Goal: Task Accomplishment & Management: Use online tool/utility

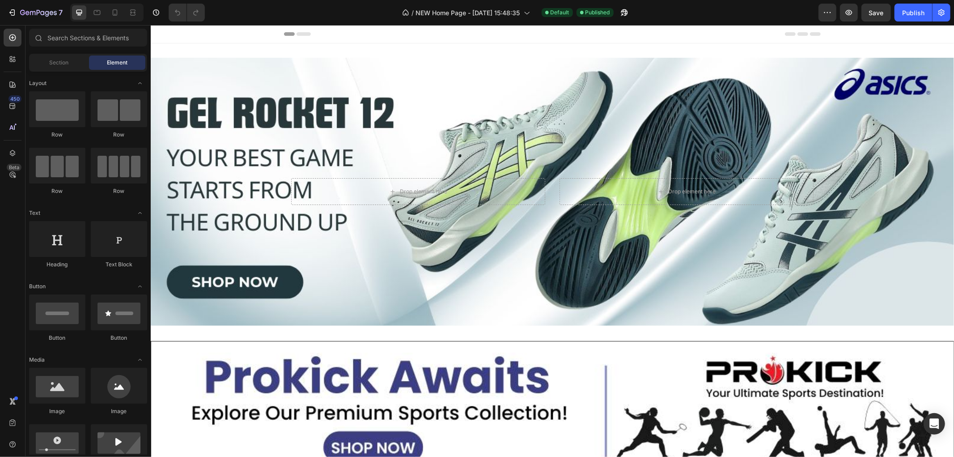
drag, startPoint x: 953, startPoint y: 120, endPoint x: 945, endPoint y: 140, distance: 20.9
drag, startPoint x: 953, startPoint y: 123, endPoint x: 947, endPoint y: 114, distance: 10.6
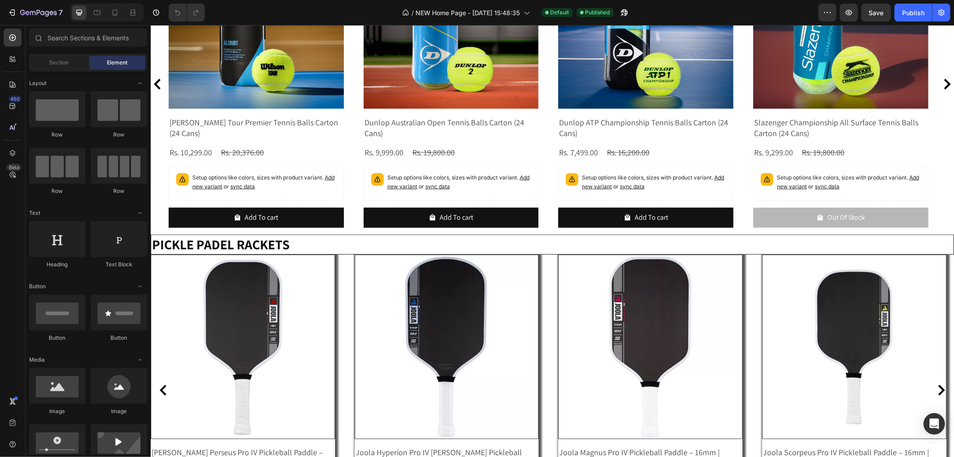
scroll to position [1210, 0]
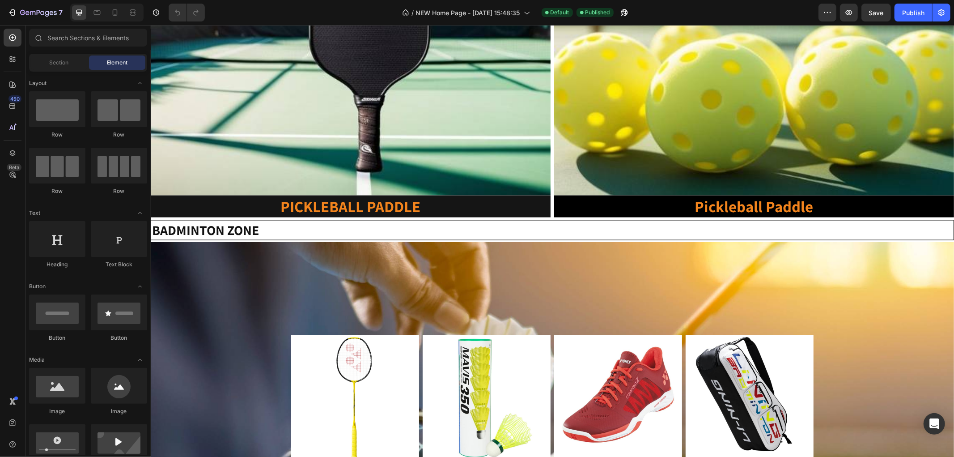
drag, startPoint x: 948, startPoint y: 109, endPoint x: 866, endPoint y: 34, distance: 111.1
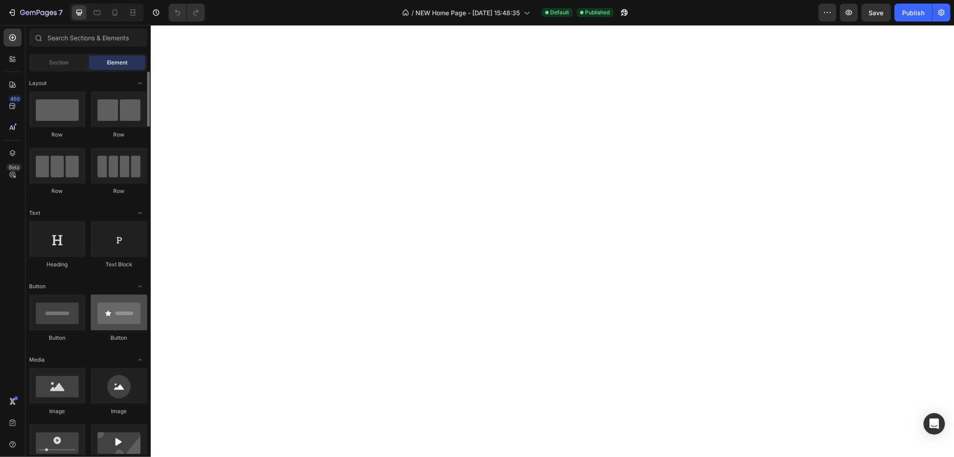
scroll to position [0, 0]
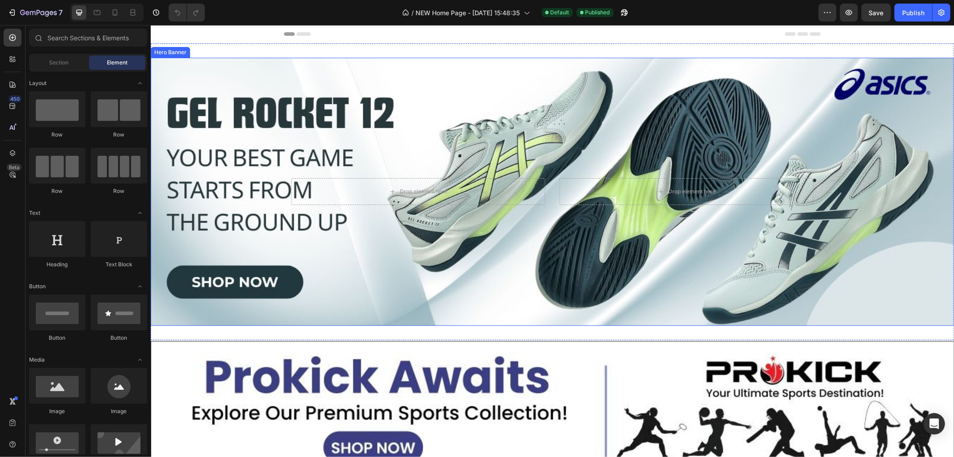
click at [229, 116] on div "Background Image" at bounding box center [552, 191] width 804 height 268
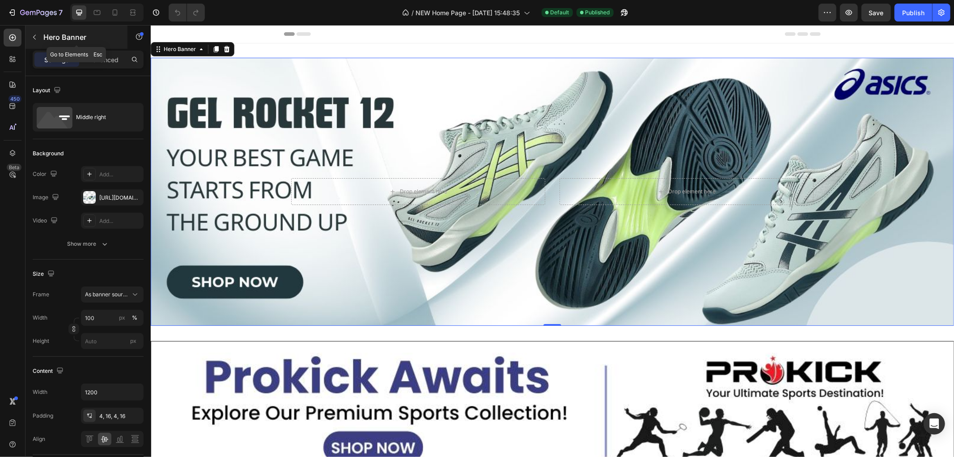
click at [33, 38] on icon "button" at bounding box center [34, 37] width 7 height 7
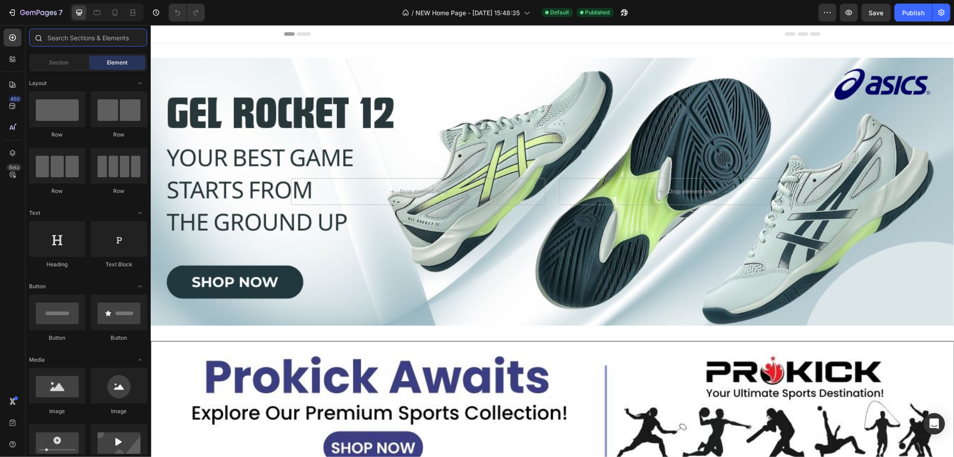
click at [57, 41] on input "text" at bounding box center [88, 38] width 118 height 18
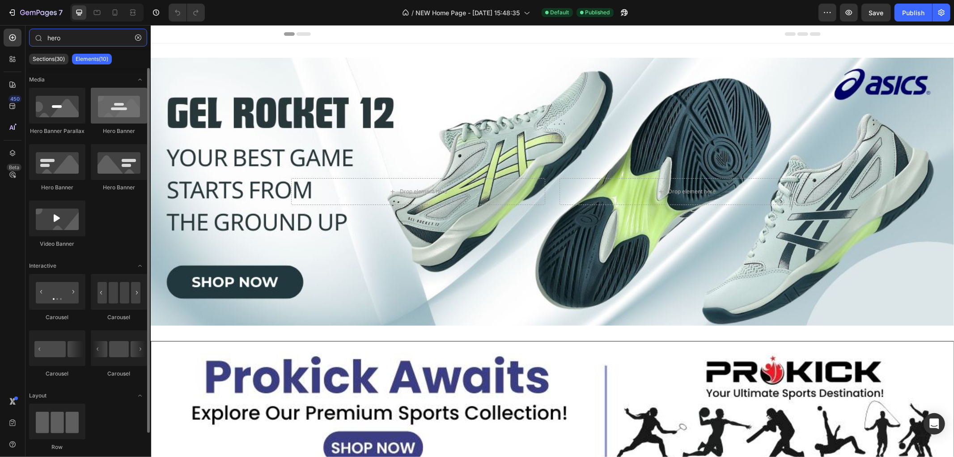
type input "hero"
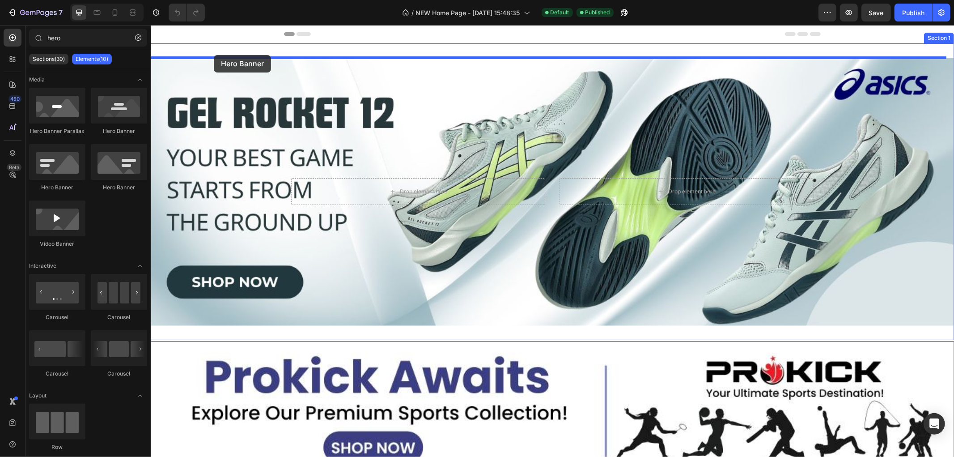
drag, startPoint x: 277, startPoint y: 128, endPoint x: 213, endPoint y: 55, distance: 97.1
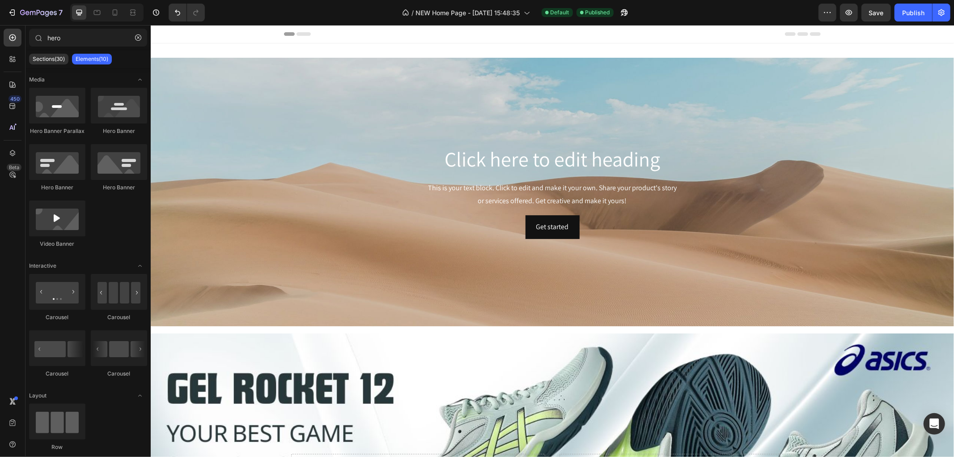
drag, startPoint x: 953, startPoint y: 59, endPoint x: 953, endPoint y: 73, distance: 14.8
click at [491, 159] on h2 "Click here to edit heading" at bounding box center [552, 159] width 523 height 29
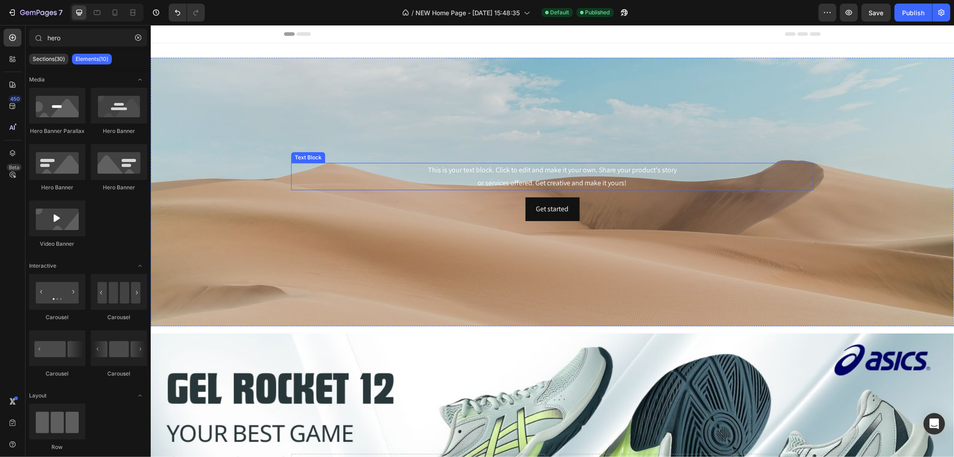
click at [505, 179] on div "This is your text block. Click to edit and make it your own. Share your product…" at bounding box center [552, 176] width 523 height 28
click at [506, 197] on div "Get started Button" at bounding box center [552, 192] width 523 height 24
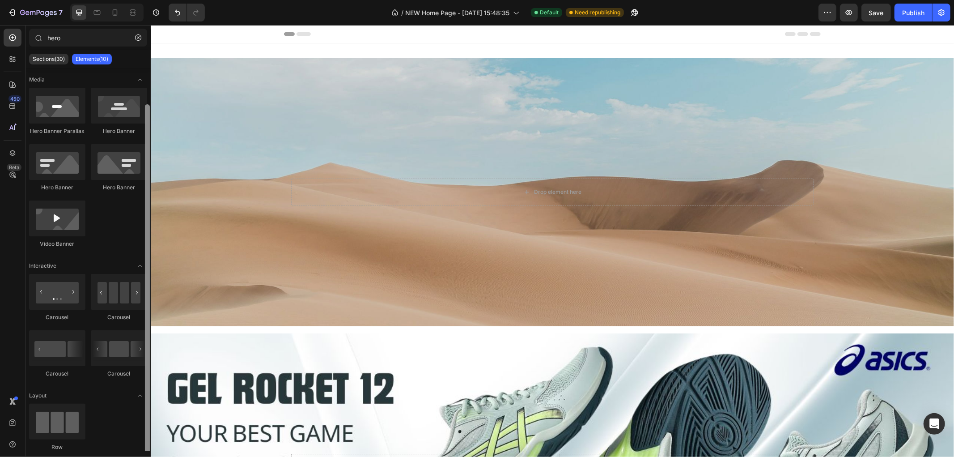
drag, startPoint x: 145, startPoint y: 189, endPoint x: 114, endPoint y: 73, distance: 120.0
click at [121, 88] on div "Media Hero Banner Parallax Hero Banner Hero Banner Hero Banner Video Banner Int…" at bounding box center [88, 259] width 125 height 383
click at [137, 38] on icon "button" at bounding box center [138, 37] width 6 height 6
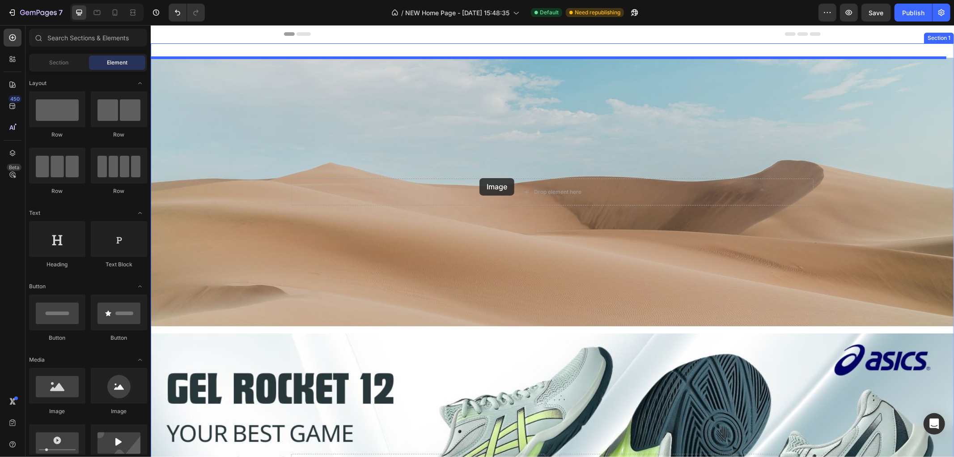
drag, startPoint x: 211, startPoint y: 416, endPoint x: 479, endPoint y: 178, distance: 358.7
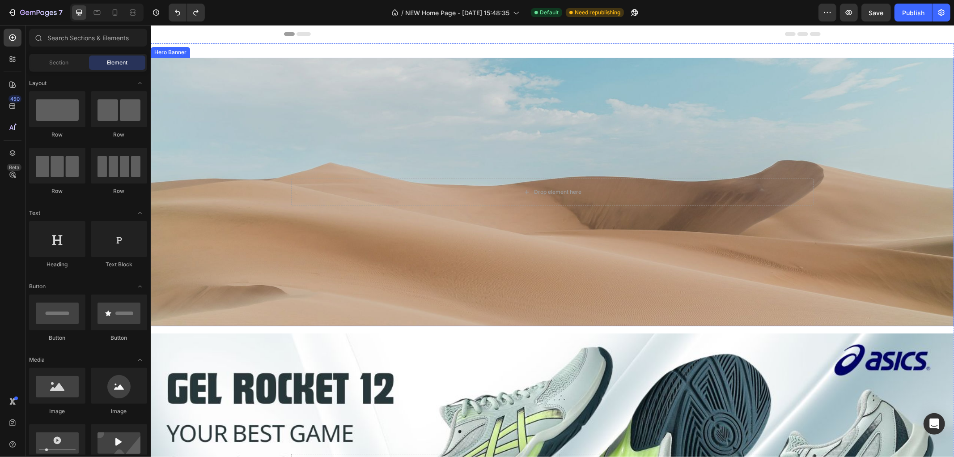
click at [263, 128] on div "Background Image" at bounding box center [552, 191] width 804 height 268
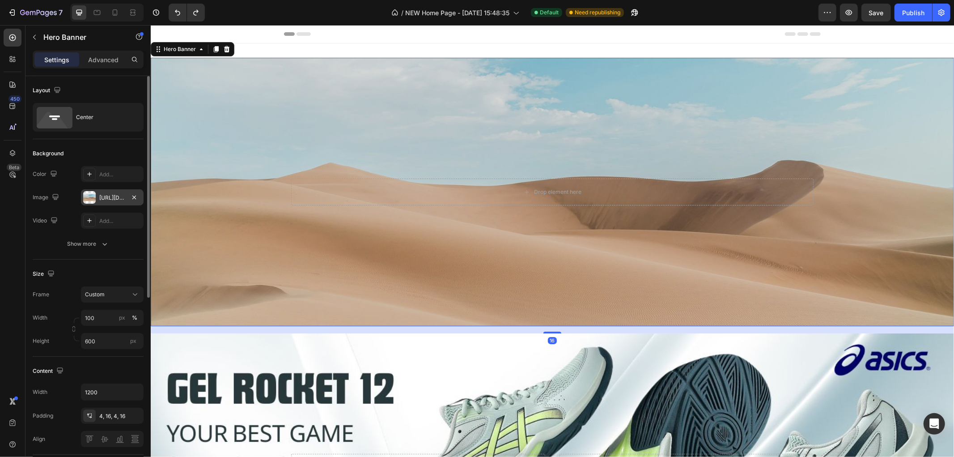
click at [90, 196] on div at bounding box center [89, 197] width 13 height 13
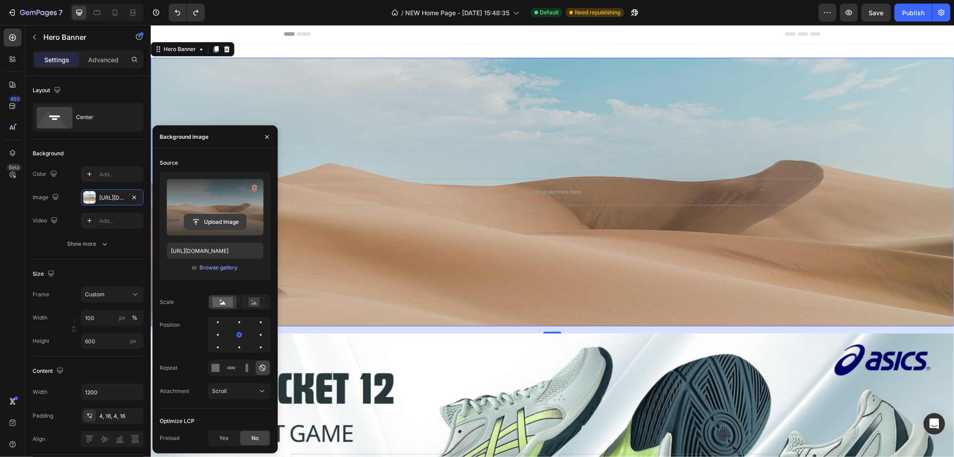
click at [204, 215] on input "file" at bounding box center [215, 221] width 62 height 15
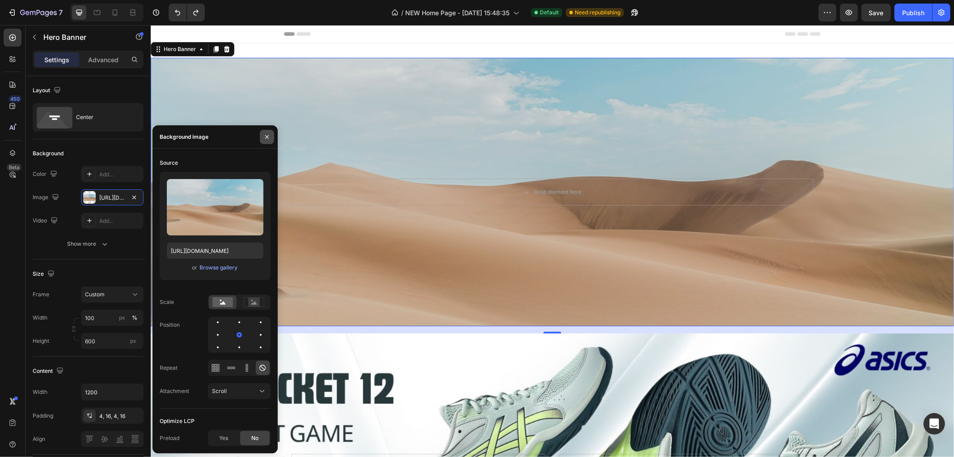
click at [265, 133] on icon "button" at bounding box center [267, 136] width 7 height 7
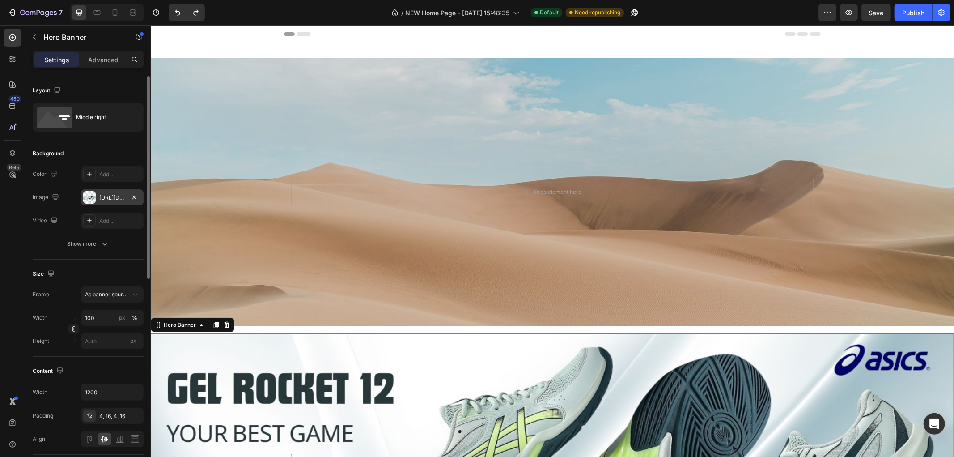
click at [112, 195] on div "[URL][DOMAIN_NAME]" at bounding box center [112, 198] width 26 height 8
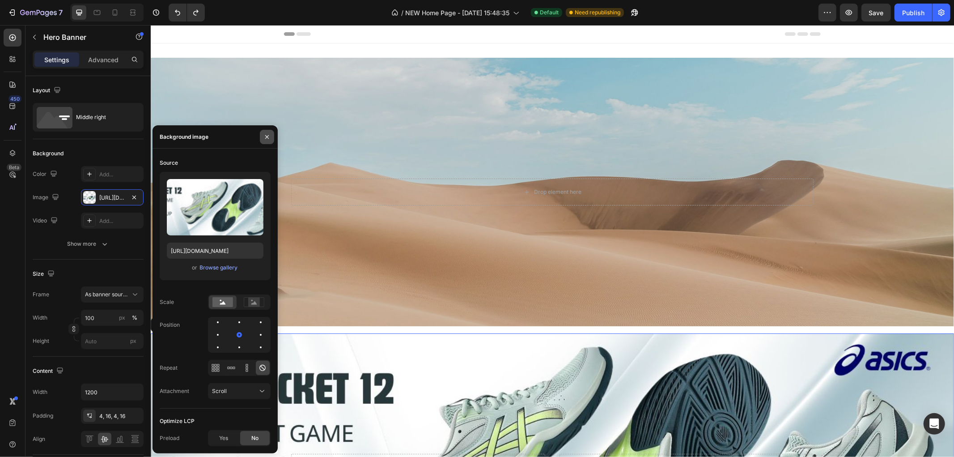
click at [266, 134] on icon "button" at bounding box center [267, 136] width 7 height 7
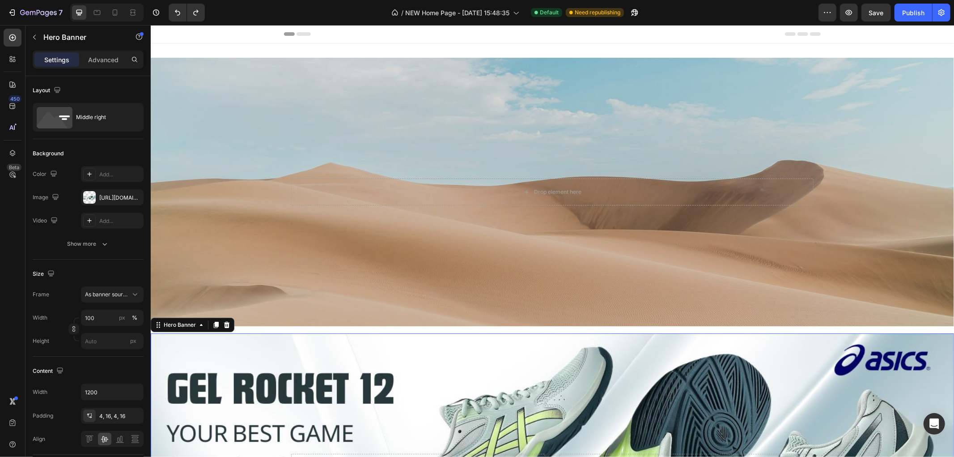
scroll to position [406, 0]
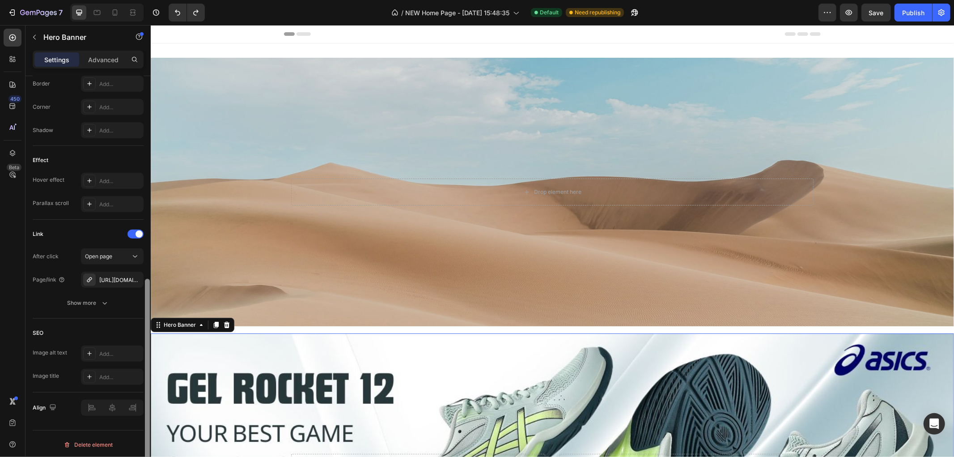
click at [148, 282] on div at bounding box center [147, 279] width 7 height 406
click at [105, 281] on div "[URL][DOMAIN_NAME]" at bounding box center [112, 280] width 26 height 8
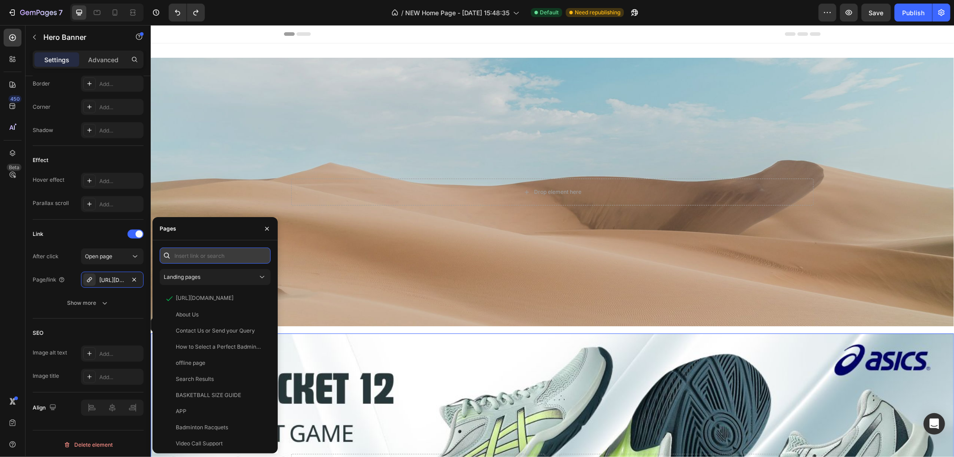
click at [186, 259] on input "text" at bounding box center [215, 255] width 111 height 16
click at [268, 224] on button "button" at bounding box center [267, 228] width 14 height 14
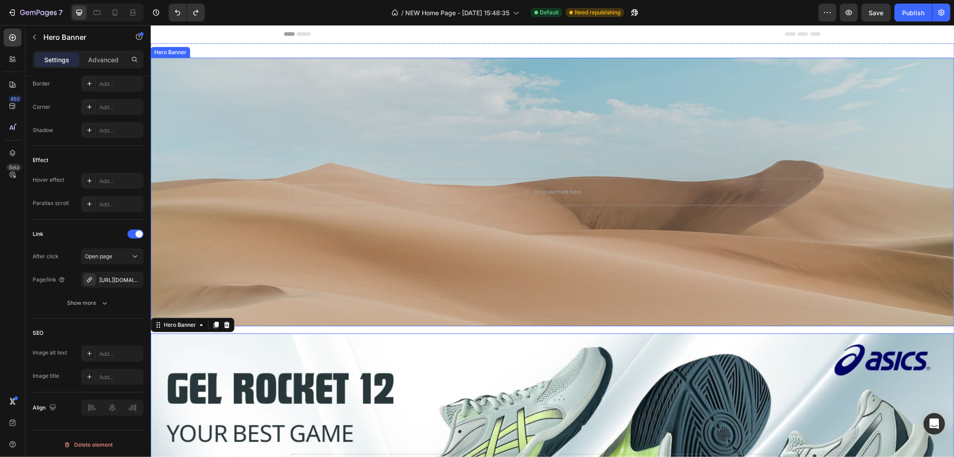
click at [210, 140] on div "Background Image" at bounding box center [552, 191] width 804 height 268
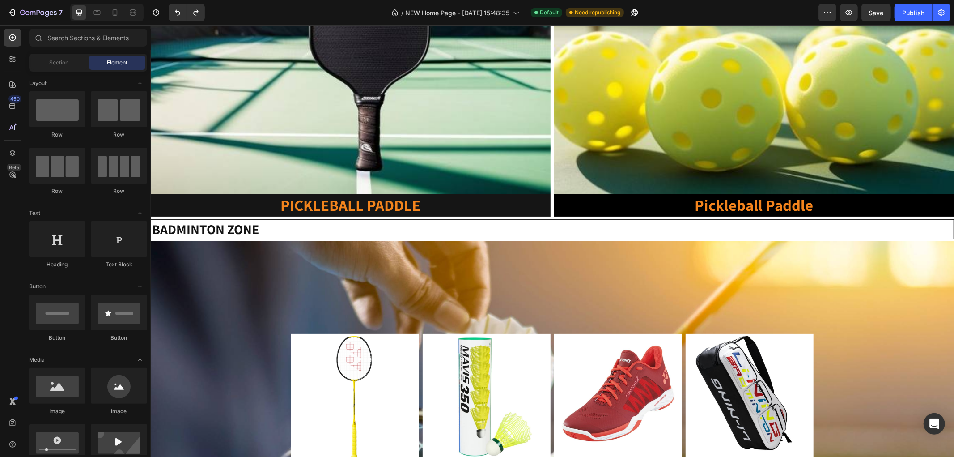
scroll to position [1417, 0]
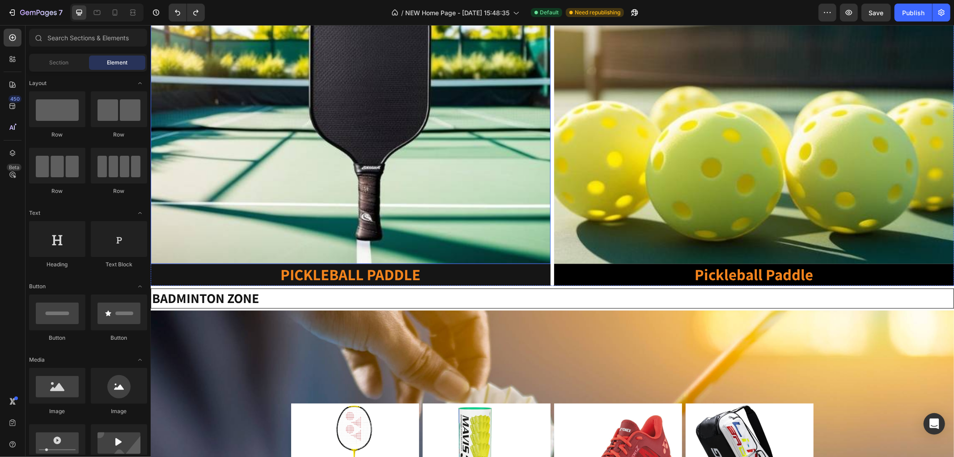
click at [268, 164] on img at bounding box center [350, 105] width 400 height 316
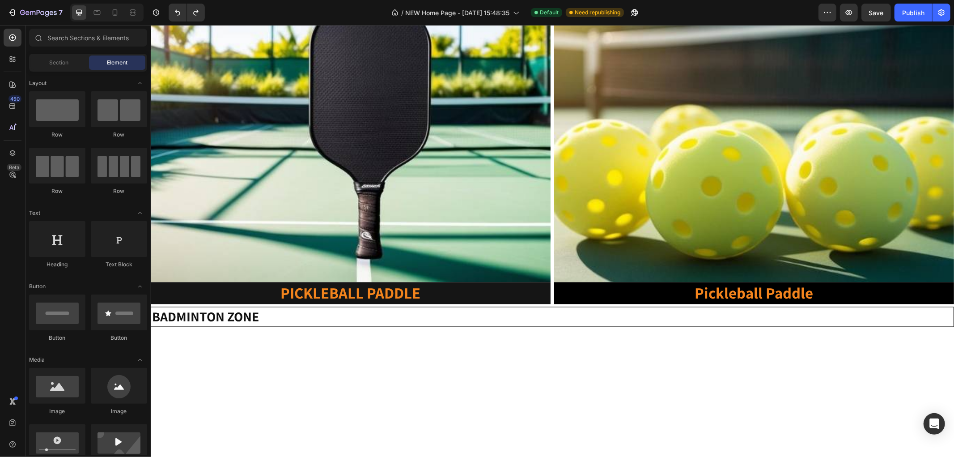
scroll to position [1244, 0]
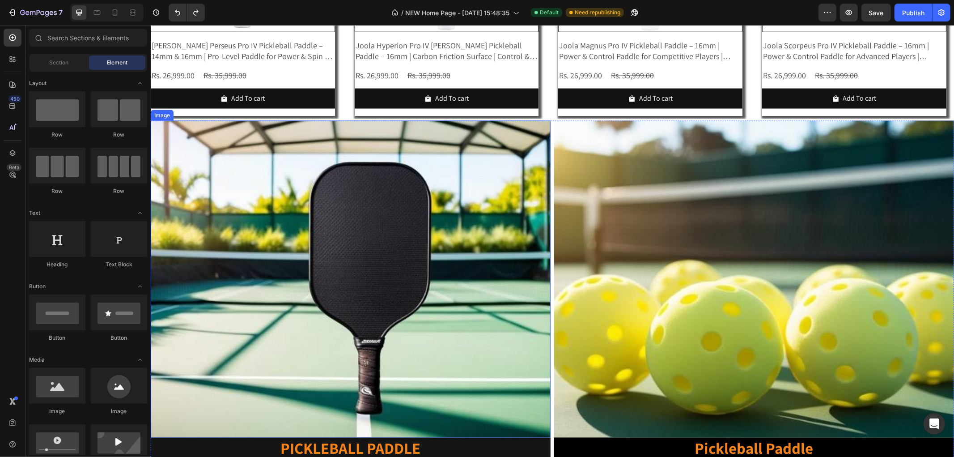
click at [162, 116] on div "Image" at bounding box center [161, 115] width 19 height 8
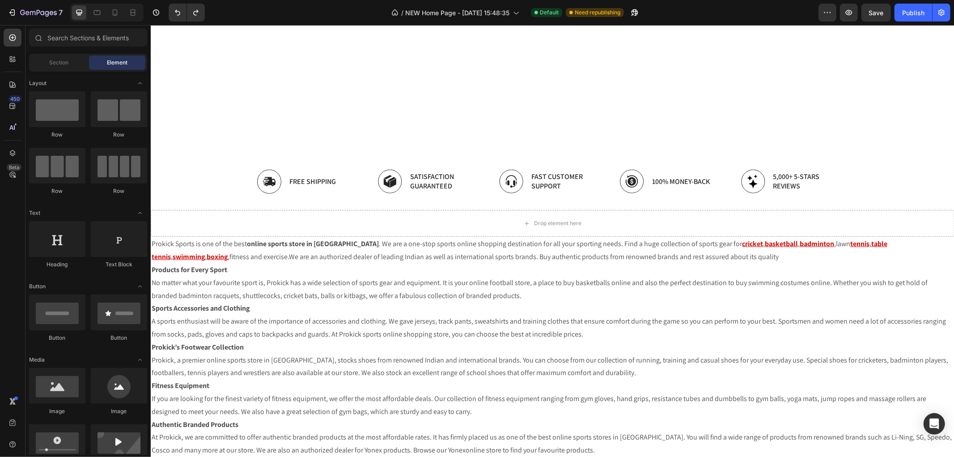
scroll to position [3625, 0]
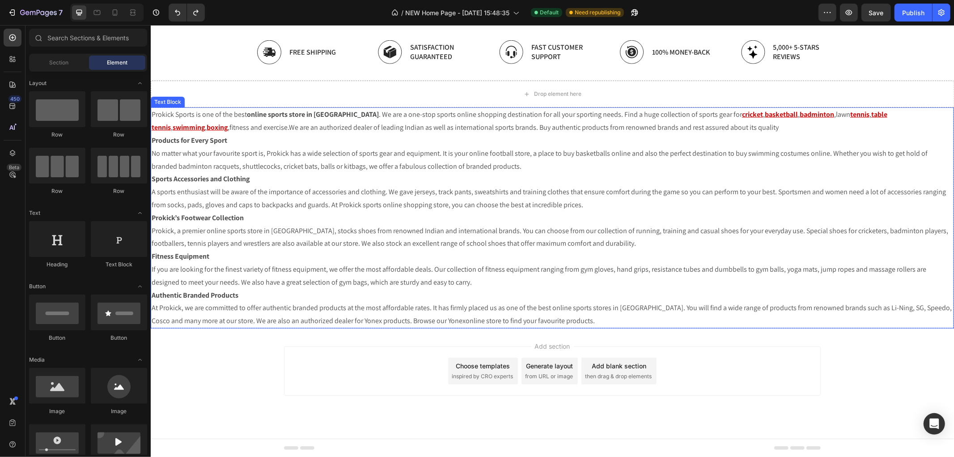
click at [279, 130] on span "fitness and exercise" at bounding box center [258, 126] width 58 height 9
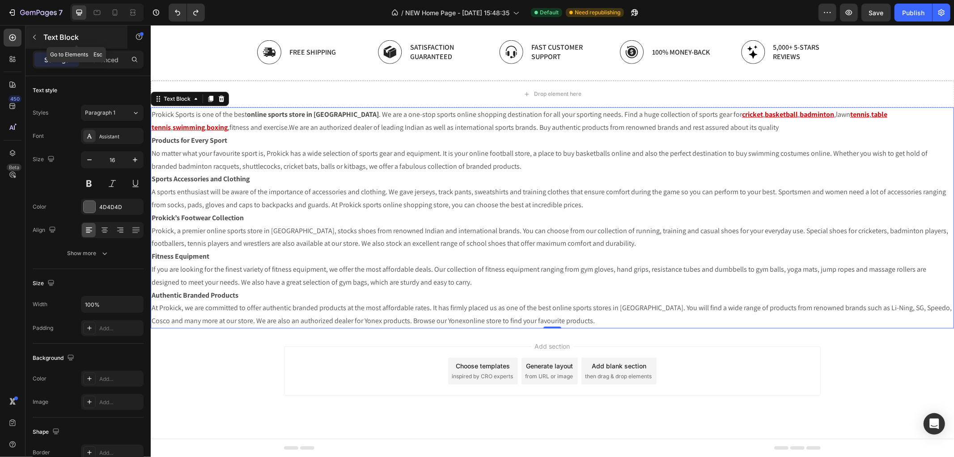
click at [37, 37] on icon "button" at bounding box center [34, 37] width 7 height 7
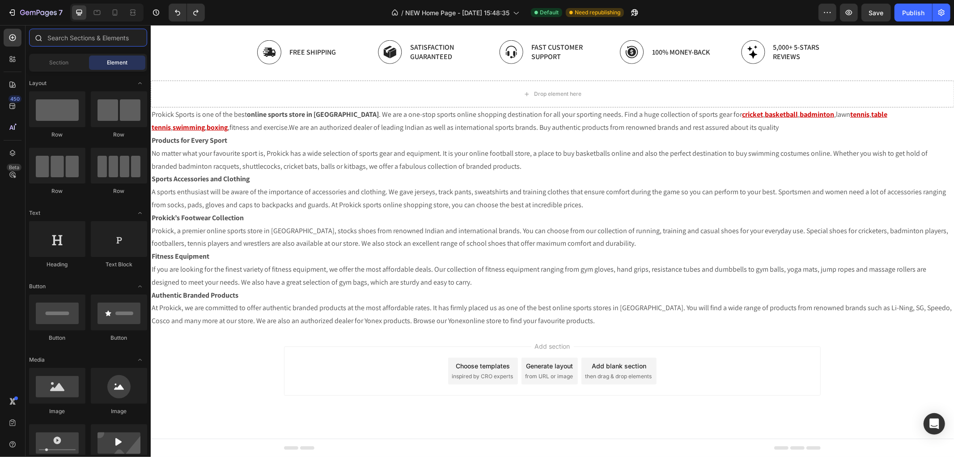
click at [103, 42] on input "text" at bounding box center [88, 38] width 118 height 18
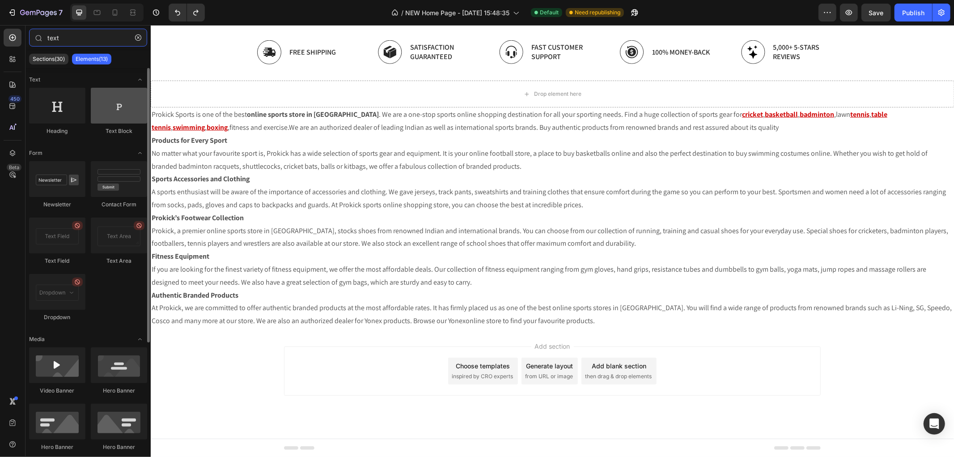
type input "text"
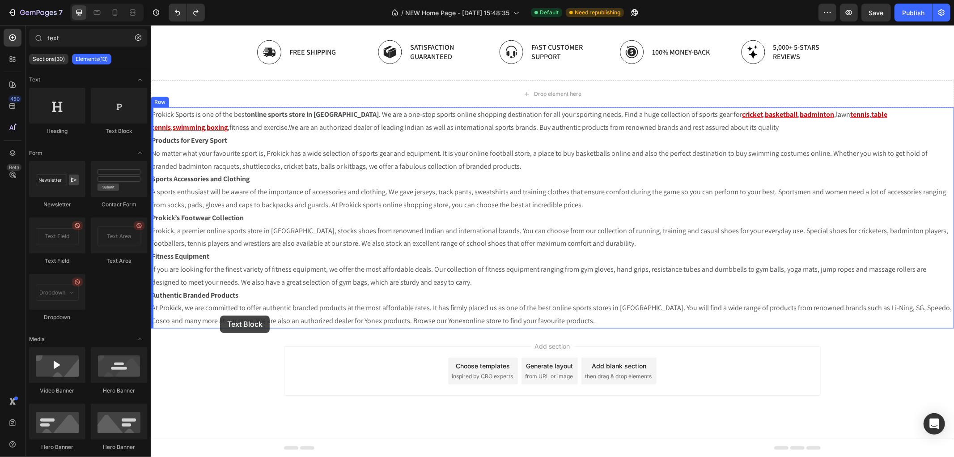
drag, startPoint x: 271, startPoint y: 135, endPoint x: 220, endPoint y: 315, distance: 187.5
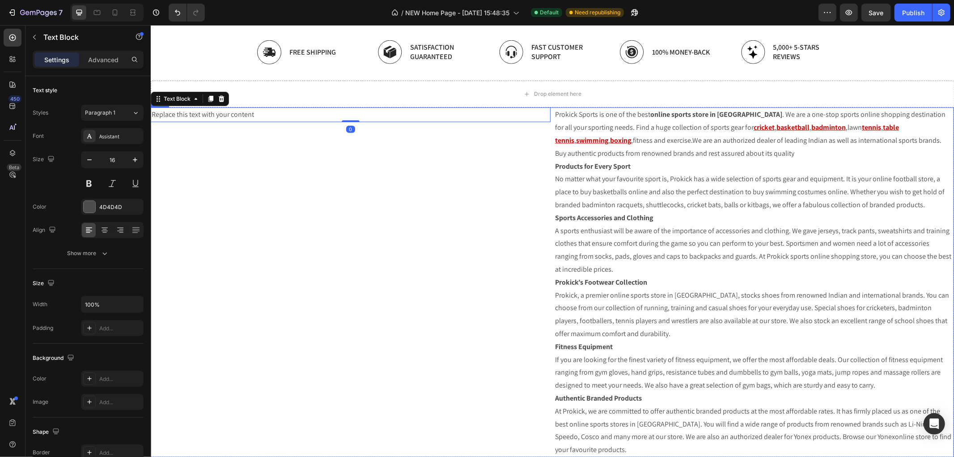
click at [279, 202] on div "Replace this text with your content Text Block 0" at bounding box center [350, 282] width 400 height 350
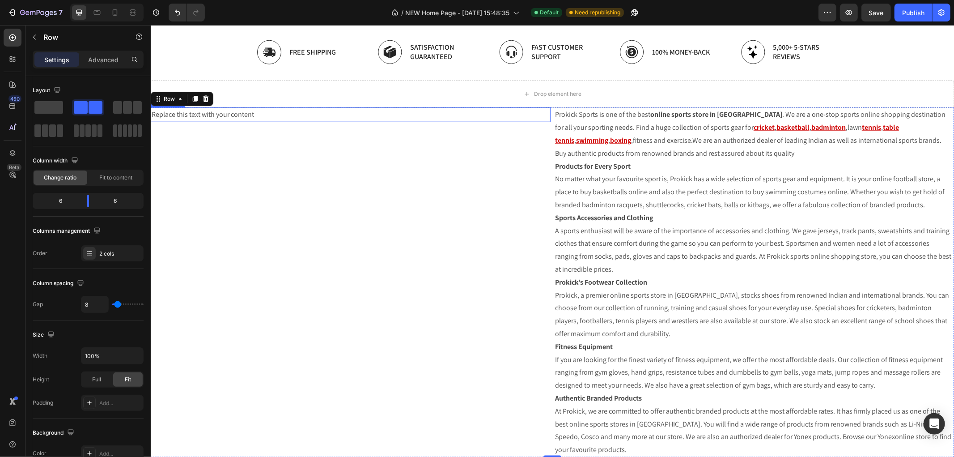
click at [259, 114] on div "Replace this text with your content" at bounding box center [350, 114] width 400 height 15
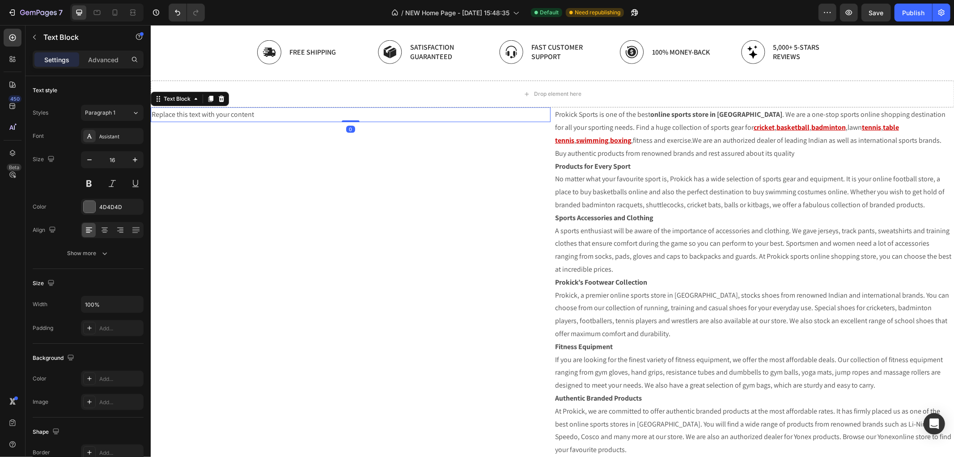
click at [259, 114] on div "Replace this text with your content" at bounding box center [350, 114] width 400 height 15
click at [238, 114] on p "Replace this text with your contenthbrtgh" at bounding box center [350, 114] width 398 height 13
click at [238, 114] on p "Replace this text with your codfntenthbrtgh" at bounding box center [350, 114] width 398 height 13
click at [238, 114] on p "Replace this text with your vdf" at bounding box center [350, 114] width 398 height 13
click at [177, 9] on icon "Undo/Redo" at bounding box center [177, 12] width 9 height 9
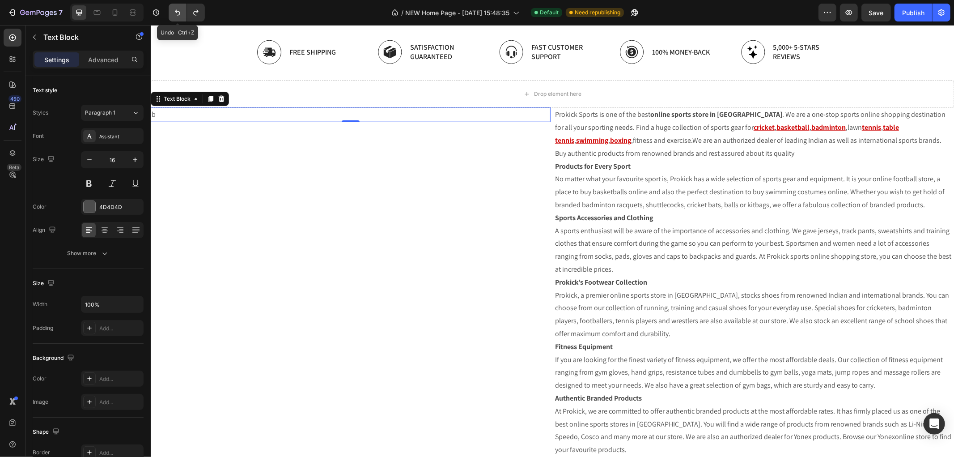
click at [177, 9] on icon "Undo/Redo" at bounding box center [177, 12] width 9 height 9
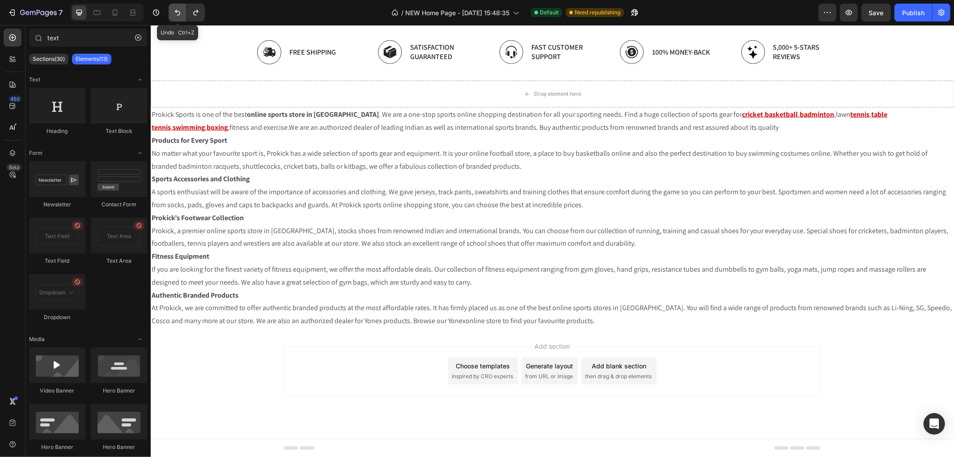
click at [177, 9] on icon "Undo/Redo" at bounding box center [177, 12] width 9 height 9
click at [8, 13] on icon "button" at bounding box center [12, 12] width 9 height 9
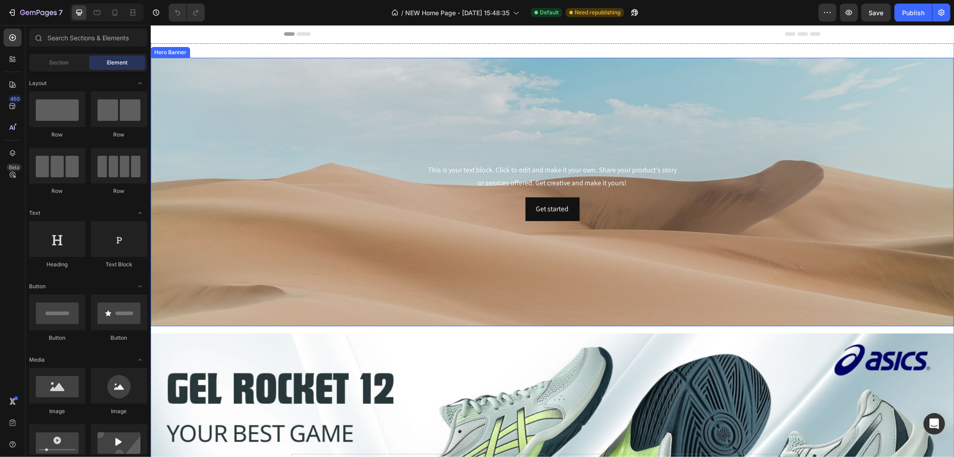
click at [411, 133] on div "Background Image" at bounding box center [552, 191] width 804 height 268
